Goal: Information Seeking & Learning: Learn about a topic

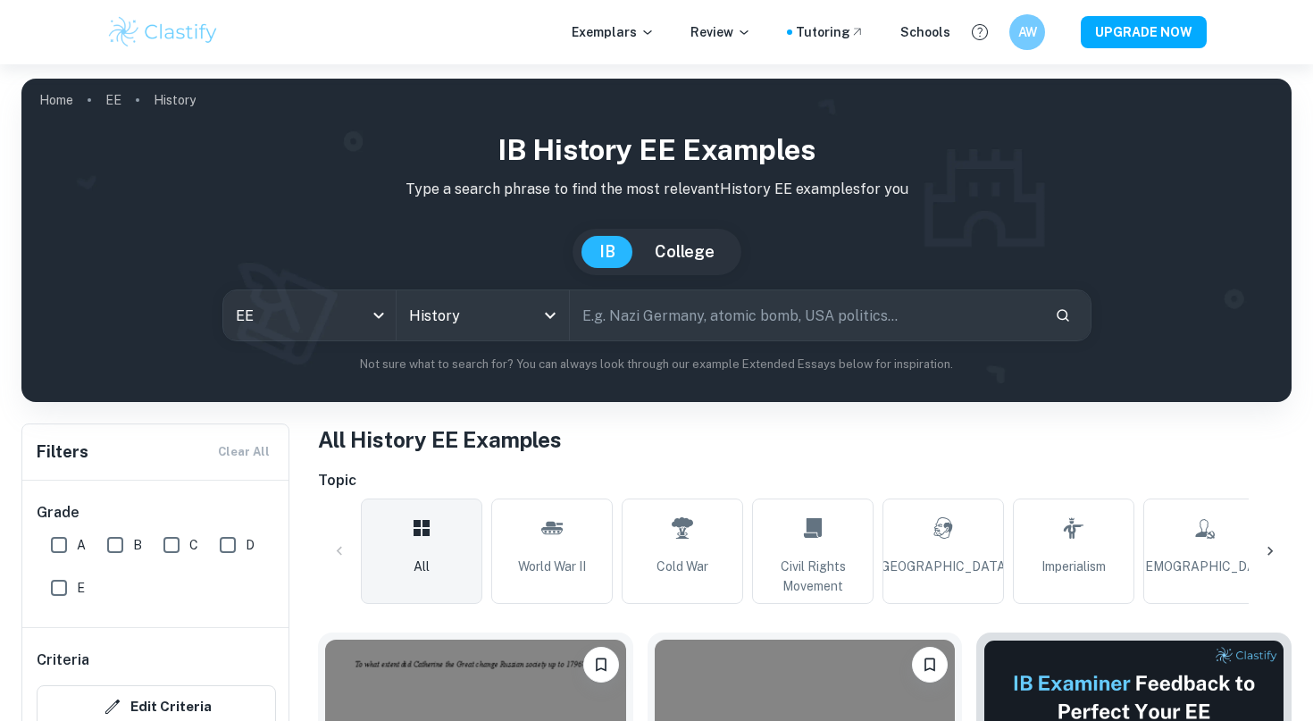
click at [688, 321] on input "text" at bounding box center [805, 315] width 471 height 50
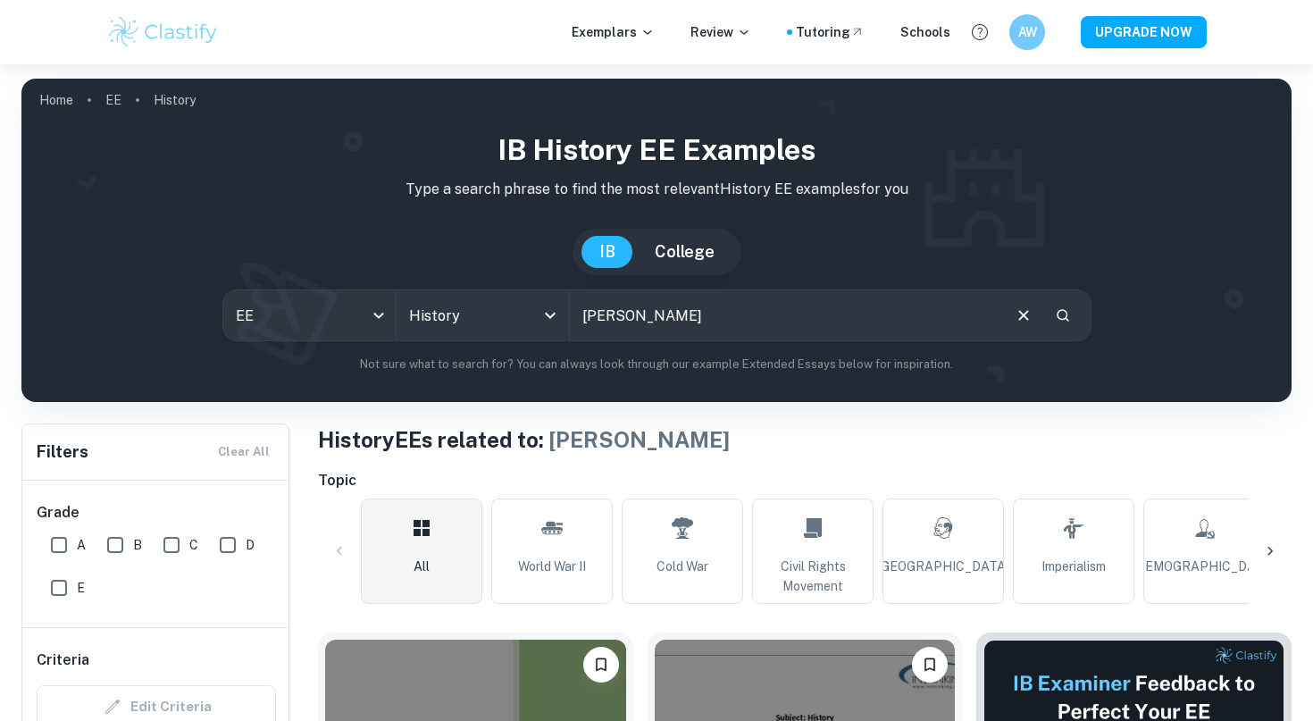
click at [603, 317] on input "[PERSON_NAME]" at bounding box center [784, 315] width 429 height 50
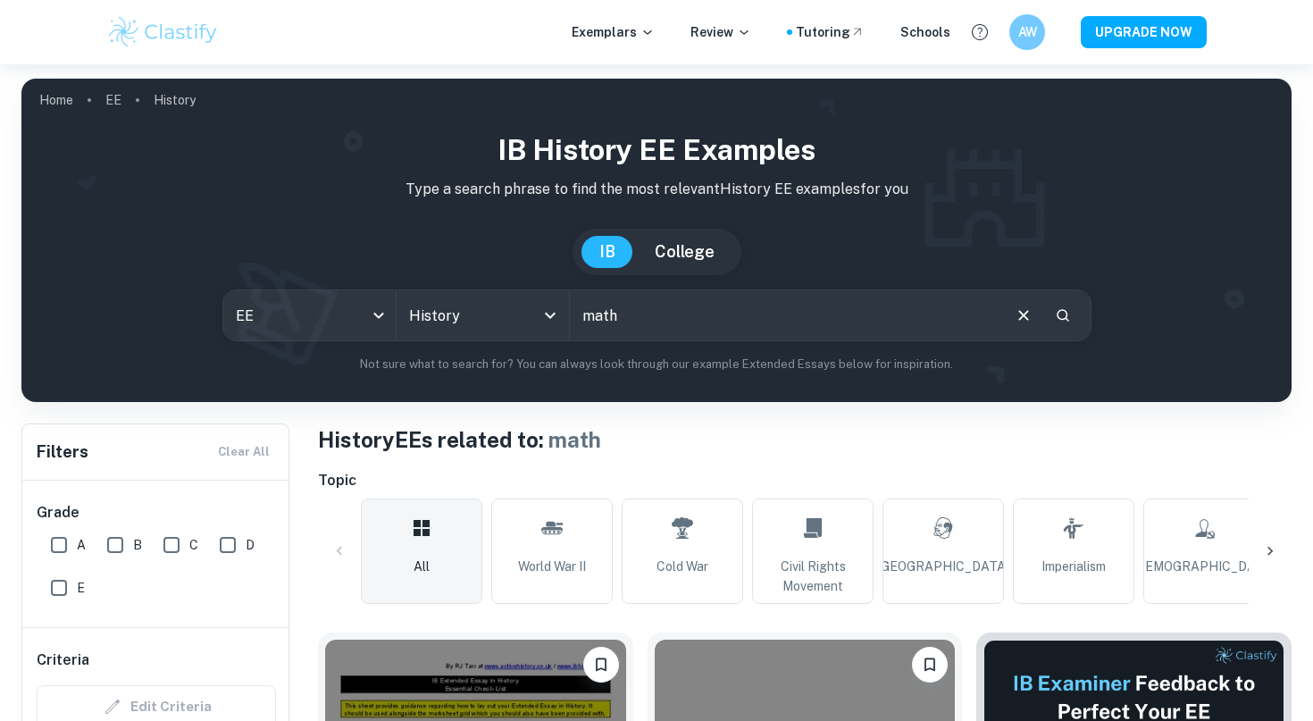
click at [599, 314] on input "math" at bounding box center [784, 315] width 429 height 50
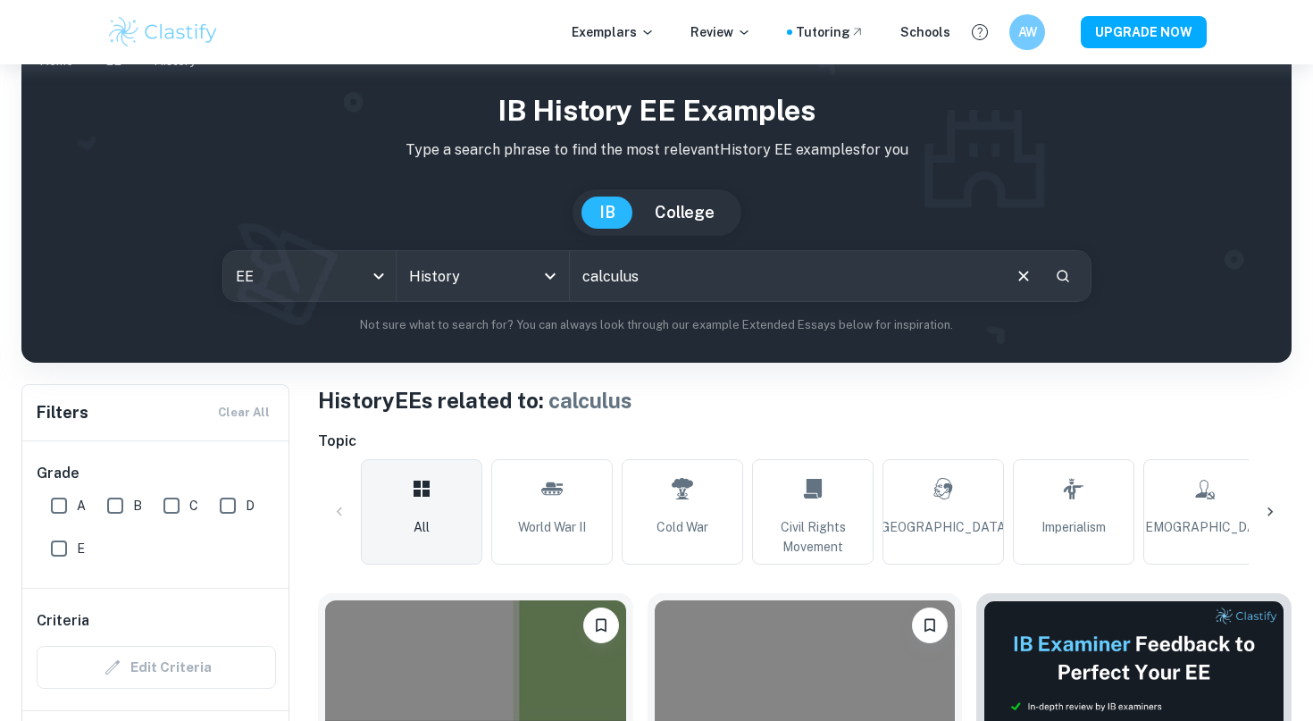
scroll to position [7, 0]
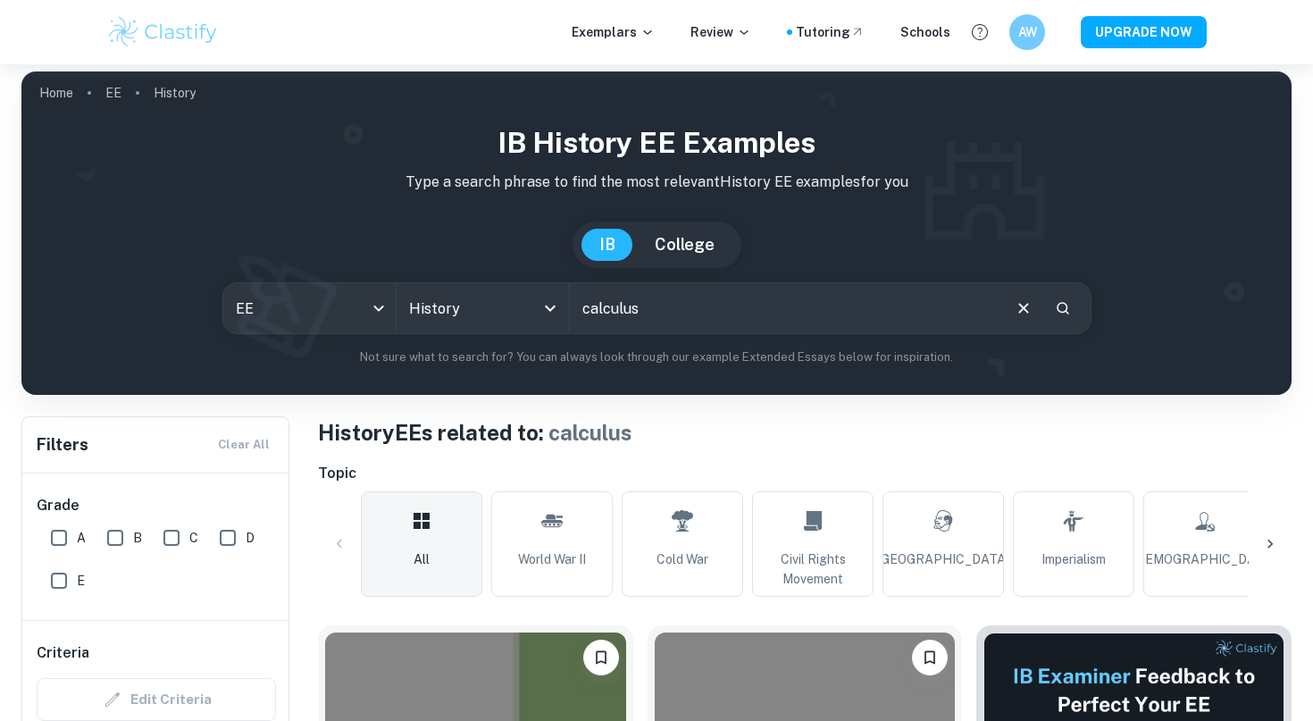
click at [618, 309] on input "calculus" at bounding box center [784, 308] width 429 height 50
type input "india"
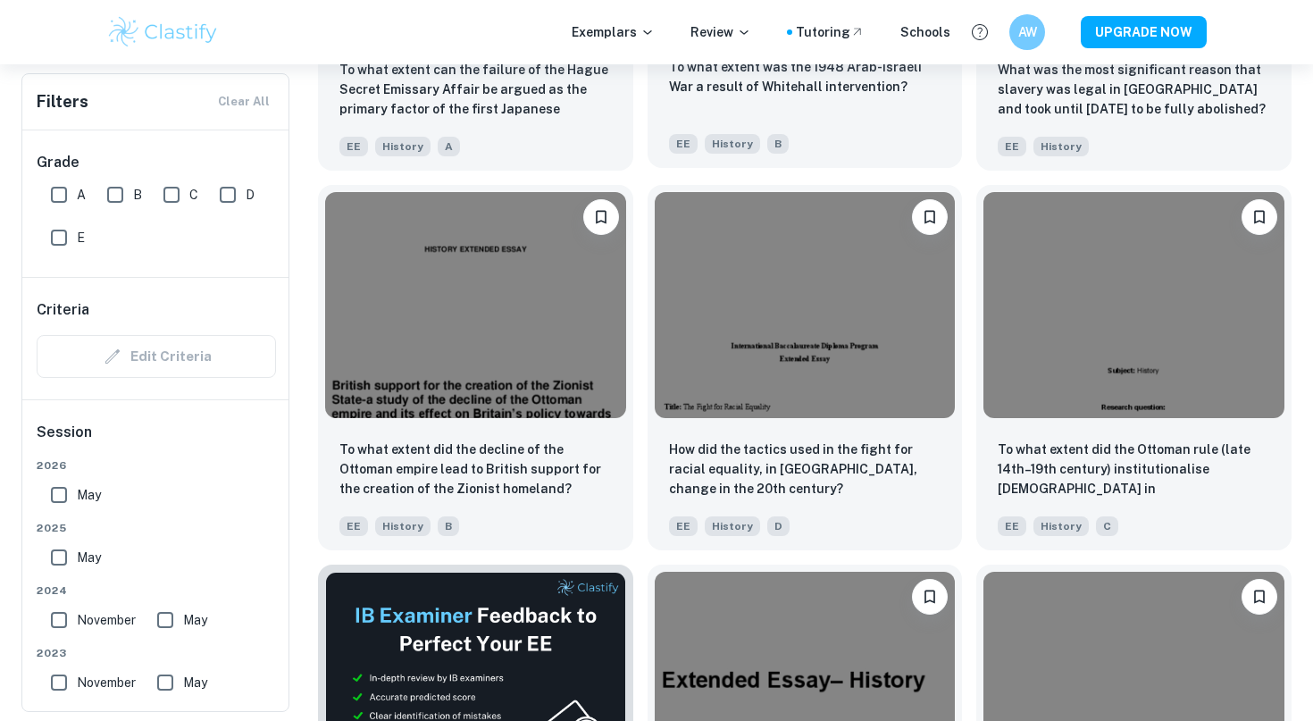
scroll to position [2346, 0]
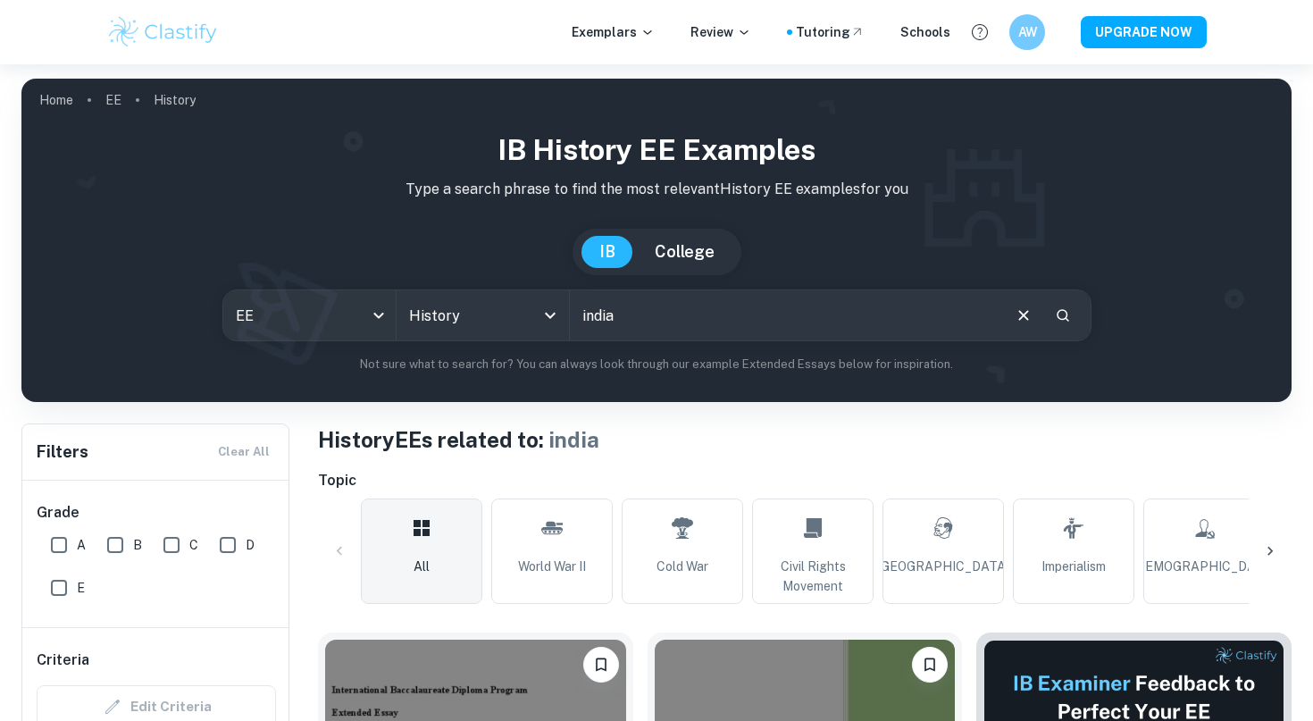
click at [604, 307] on input "india" at bounding box center [784, 315] width 429 height 50
type input "education"
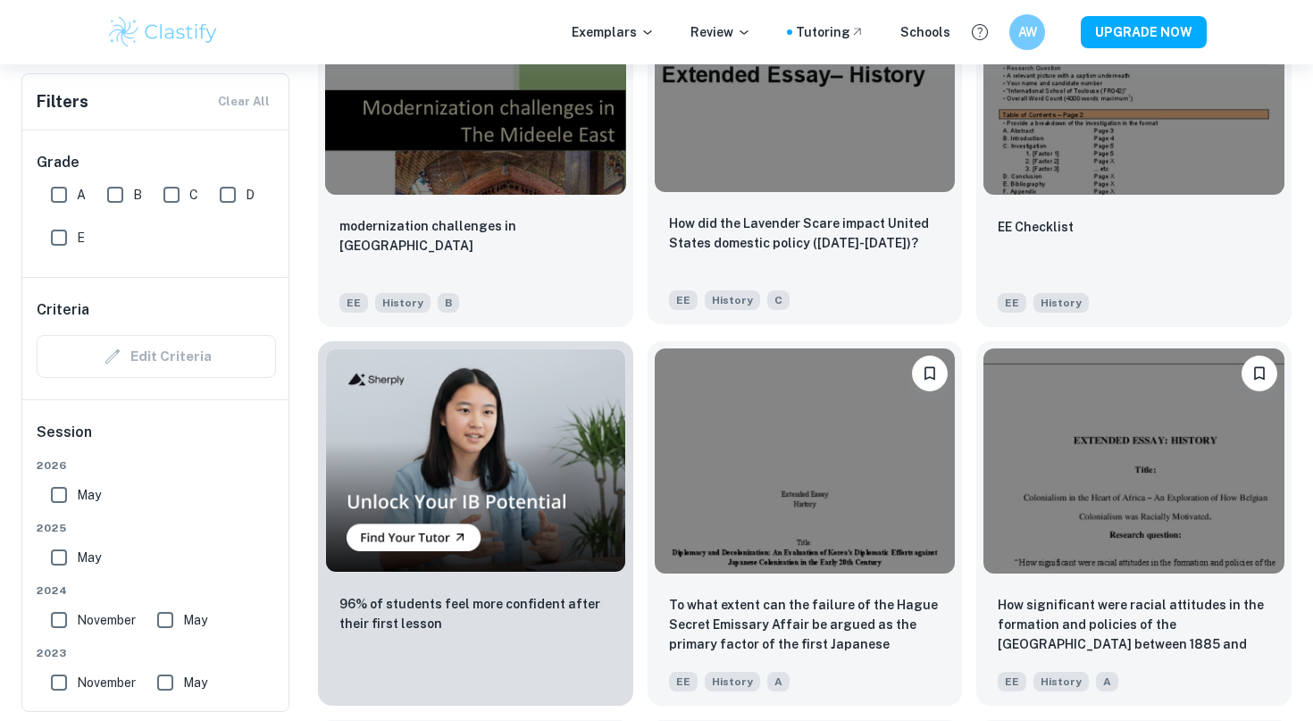
scroll to position [1054, 0]
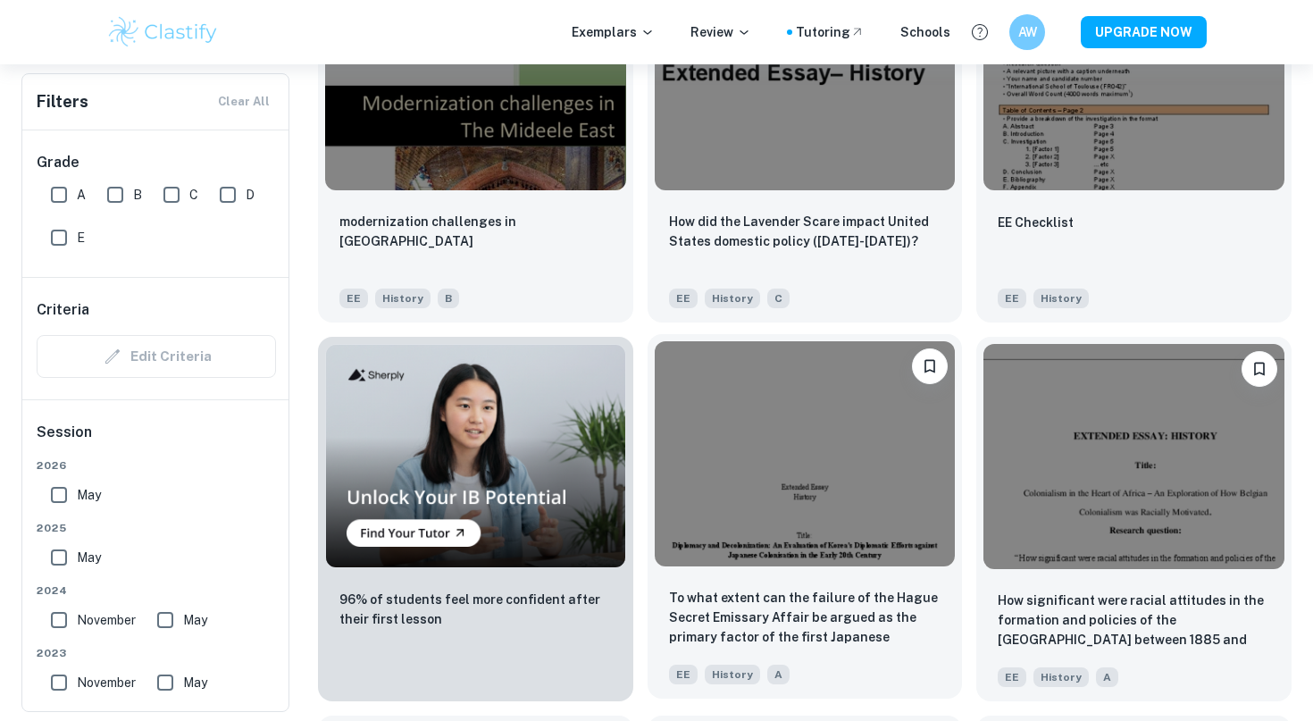
click at [744, 450] on img at bounding box center [804, 453] width 301 height 225
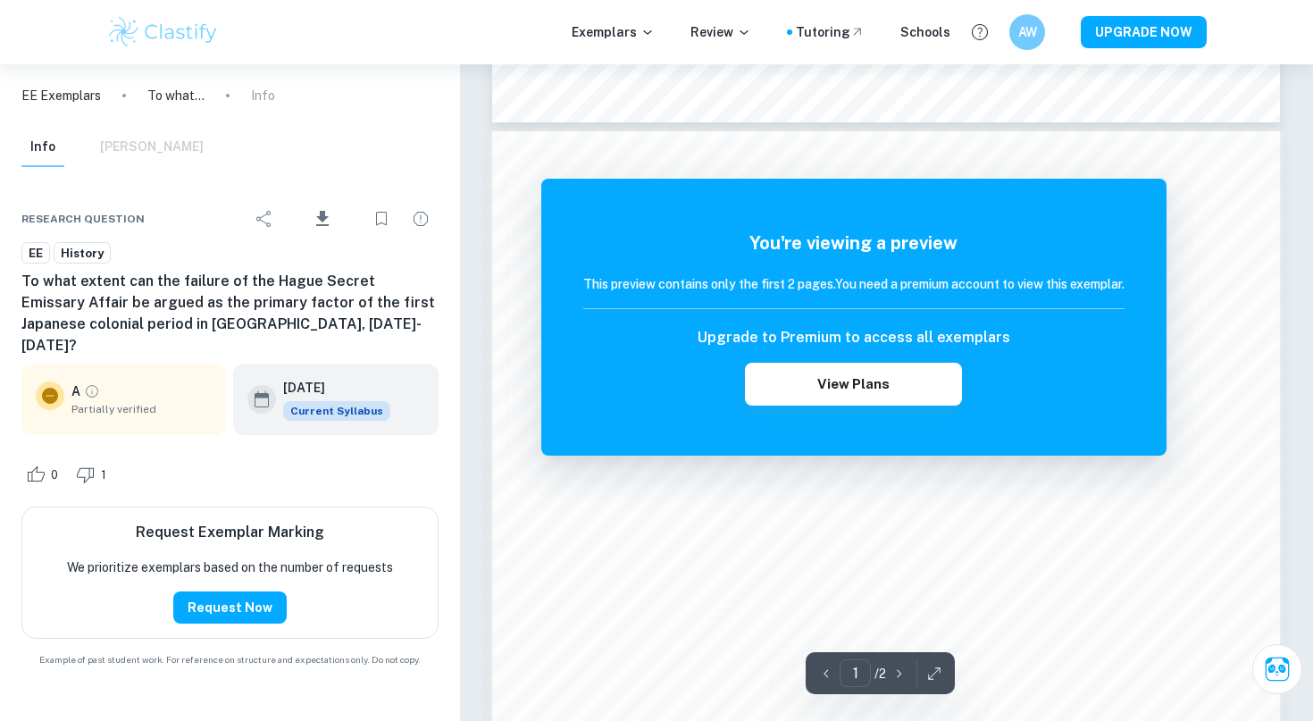
scroll to position [942, 0]
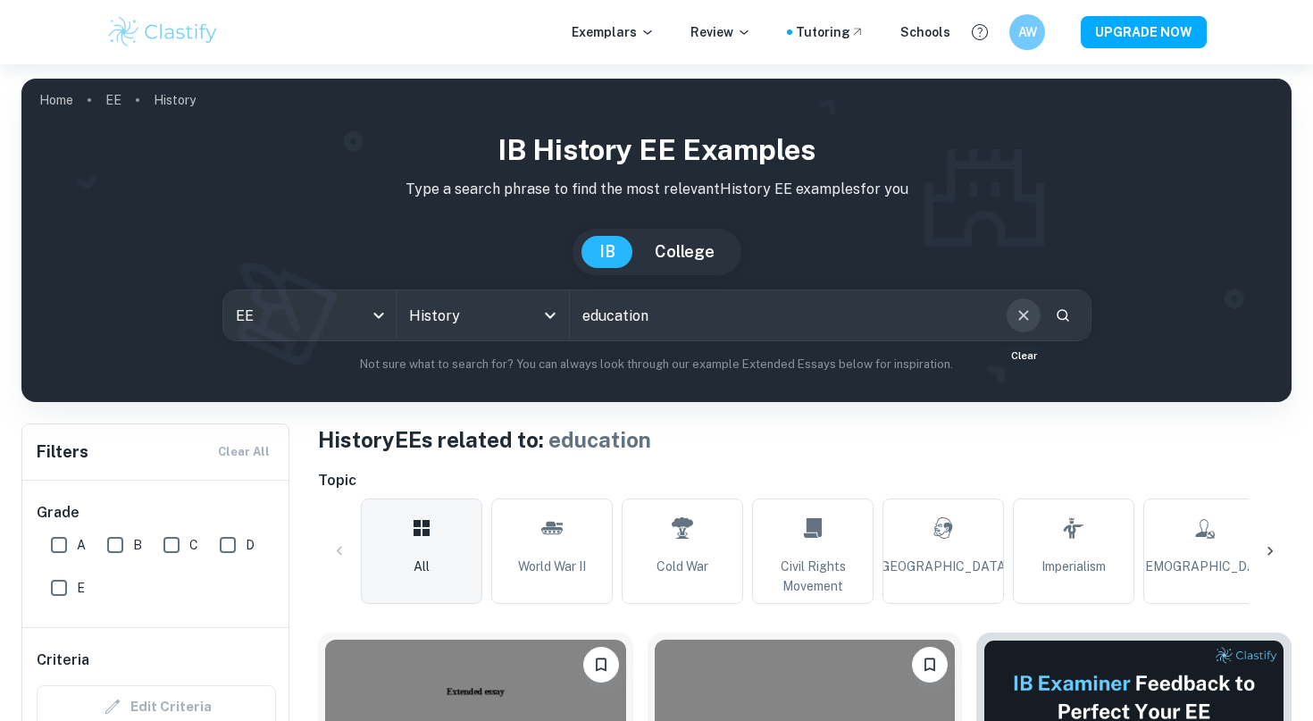
click at [1024, 312] on icon "Clear" at bounding box center [1023, 315] width 20 height 20
